Goal: Task Accomplishment & Management: Manage account settings

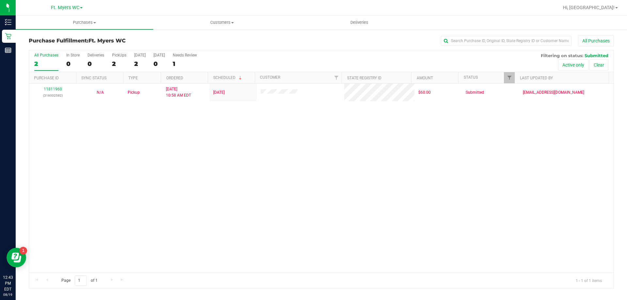
click at [611, 15] on nav "Ft. [PERSON_NAME] Hi, [PERSON_NAME]!" at bounding box center [321, 8] width 611 height 16
click at [607, 3] on div "Hi, [GEOGRAPHIC_DATA]!" at bounding box center [590, 7] width 60 height 11
click at [610, 4] on link "Hi, [GEOGRAPHIC_DATA]!" at bounding box center [590, 7] width 60 height 7
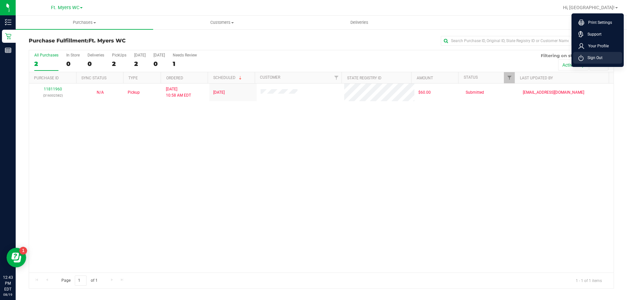
click at [601, 62] on li "Sign Out" at bounding box center [597, 58] width 49 height 12
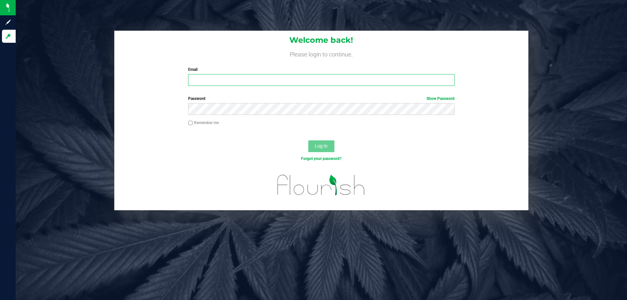
click at [237, 76] on input "Email" at bounding box center [321, 80] width 266 height 12
type input "[EMAIL_ADDRESS][DOMAIN_NAME]"
click at [308, 140] on button "Log In" at bounding box center [321, 146] width 26 height 12
